Goal: Information Seeking & Learning: Learn about a topic

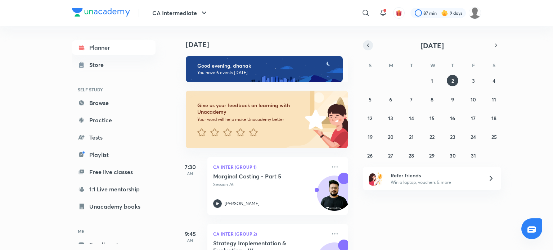
click at [367, 47] on icon "button" at bounding box center [368, 45] width 6 height 6
click at [369, 42] on icon "button" at bounding box center [368, 45] width 6 height 6
click at [371, 155] on abbr "24" at bounding box center [369, 155] width 5 height 7
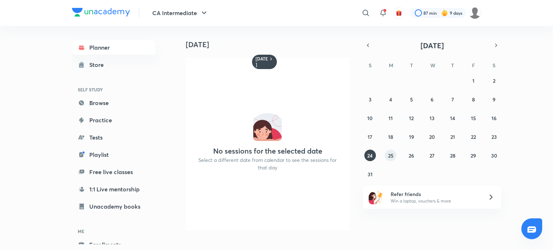
click at [387, 152] on button "25" at bounding box center [391, 156] width 12 height 12
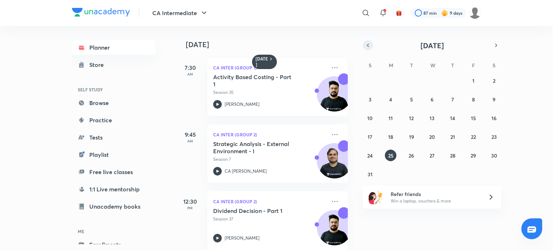
click at [366, 46] on icon "button" at bounding box center [368, 45] width 6 height 6
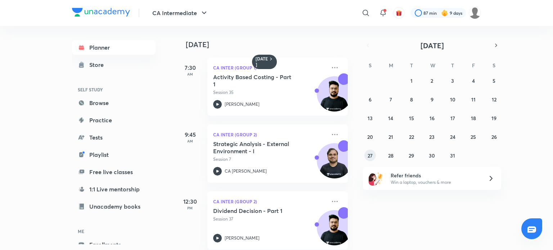
click at [367, 155] on abbr "27" at bounding box center [369, 155] width 5 height 7
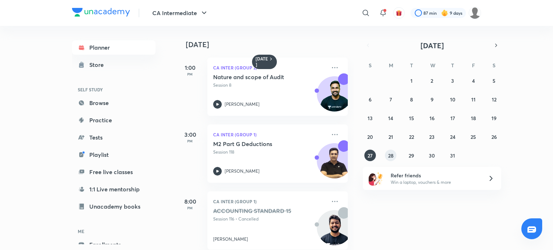
click at [392, 157] on abbr "28" at bounding box center [390, 155] width 5 height 7
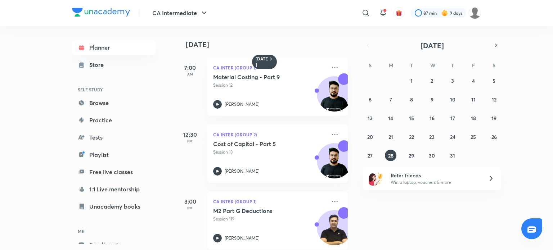
click at [217, 240] on icon at bounding box center [217, 238] width 9 height 9
click at [100, 14] on img at bounding box center [101, 12] width 58 height 9
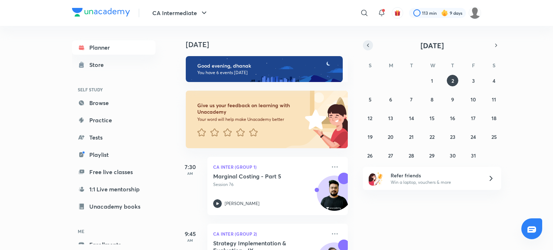
click at [364, 43] on button "button" at bounding box center [368, 45] width 10 height 10
click at [432, 114] on button "17" at bounding box center [432, 118] width 12 height 12
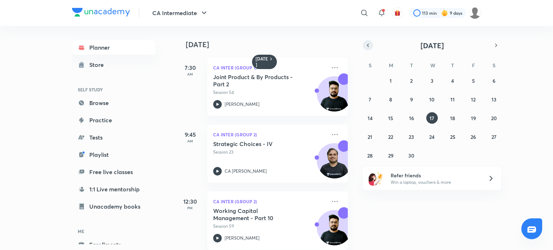
click at [369, 47] on icon "button" at bounding box center [368, 45] width 6 height 6
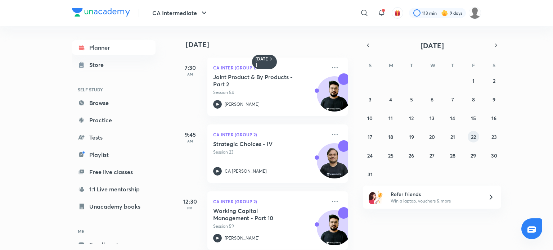
click at [477, 136] on button "22" at bounding box center [474, 137] width 12 height 12
click at [218, 240] on icon at bounding box center [217, 238] width 9 height 9
